Goal: Transaction & Acquisition: Subscribe to service/newsletter

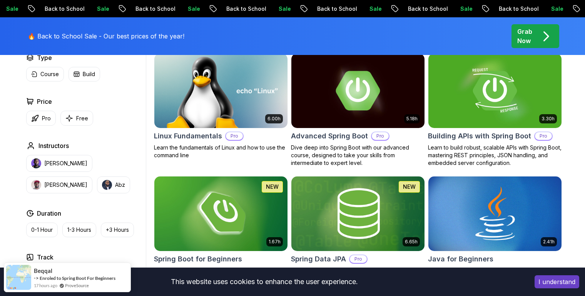
click at [550, 286] on button "I understand" at bounding box center [556, 281] width 45 height 13
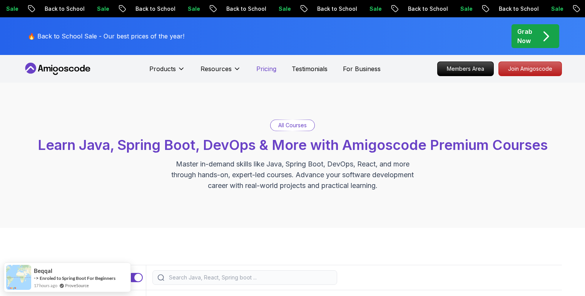
click at [268, 68] on p "Pricing" at bounding box center [266, 68] width 20 height 9
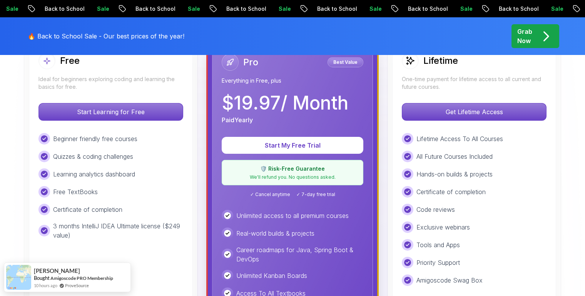
scroll to position [243, 0]
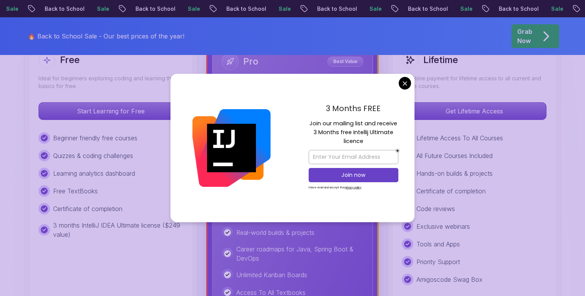
click at [357, 257] on p "Career roadmaps for Java, Spring Boot & DevOps" at bounding box center [299, 254] width 127 height 18
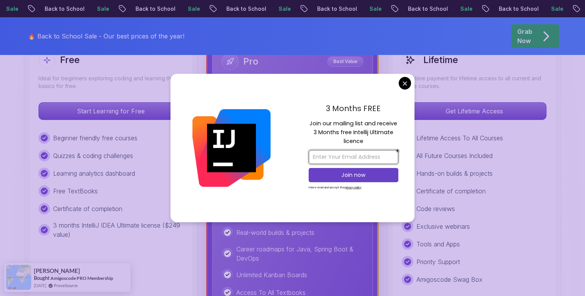
click at [349, 159] on input "email" at bounding box center [353, 157] width 90 height 14
type input "[EMAIL_ADDRESS][DOMAIN_NAME]"
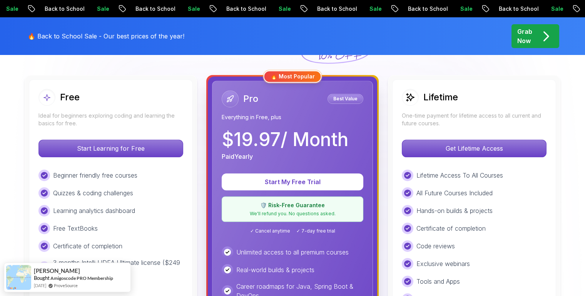
scroll to position [203, 0]
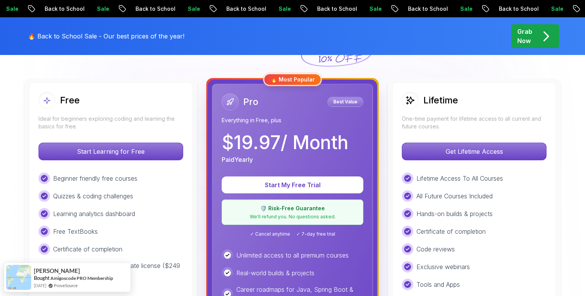
click at [236, 150] on p "$ 19.97 / Month" at bounding box center [285, 142] width 127 height 18
click at [301, 141] on p "$ 19.97 / Month" at bounding box center [285, 142] width 127 height 18
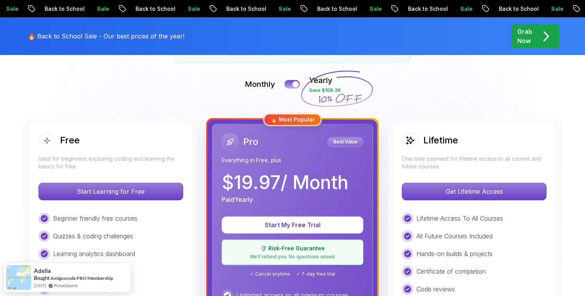
scroll to position [162, 0]
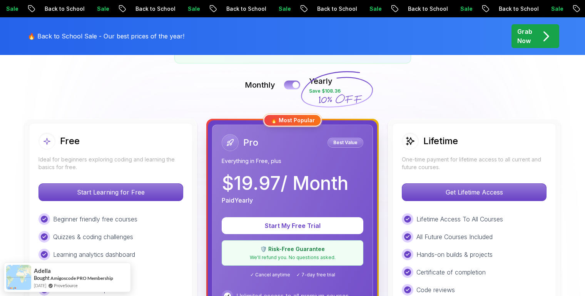
click at [297, 81] on button at bounding box center [292, 84] width 16 height 9
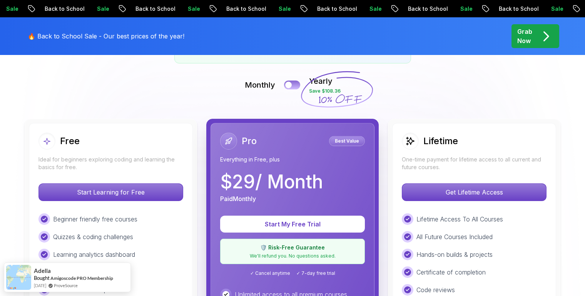
click at [292, 87] on button at bounding box center [292, 84] width 16 height 9
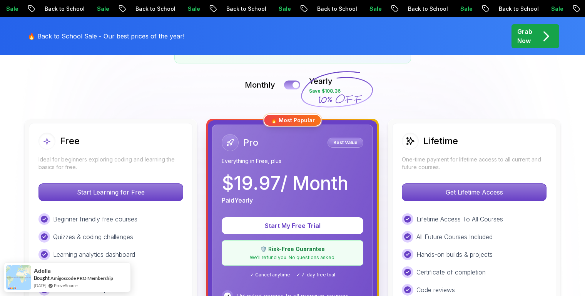
click at [292, 87] on button at bounding box center [292, 84] width 16 height 9
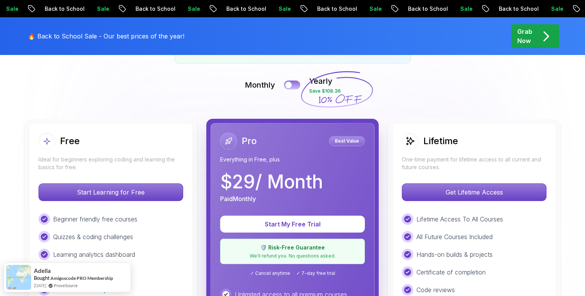
click at [292, 87] on button at bounding box center [292, 84] width 16 height 9
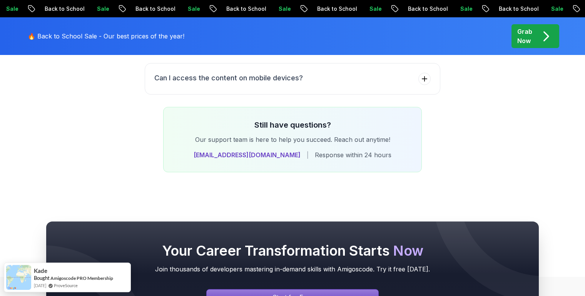
scroll to position [3086, 0]
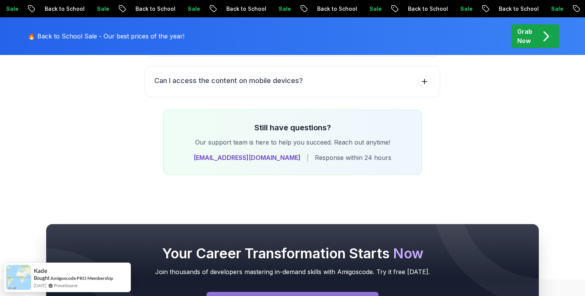
click at [255, 122] on h3 "Still have questions?" at bounding box center [292, 127] width 233 height 11
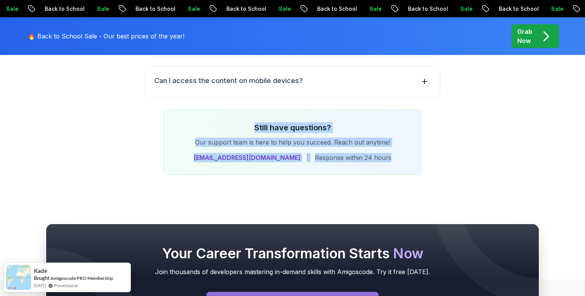
drag, startPoint x: 255, startPoint y: 106, endPoint x: 382, endPoint y: 153, distance: 135.3
click at [382, 153] on div "Still have questions? Our support team is here to help you succeed. Reach out a…" at bounding box center [292, 142] width 258 height 65
click at [384, 151] on div "Still have questions? Our support team is here to help you succeed. Reach out a…" at bounding box center [292, 142] width 258 height 65
